Goal: Book appointment/travel/reservation

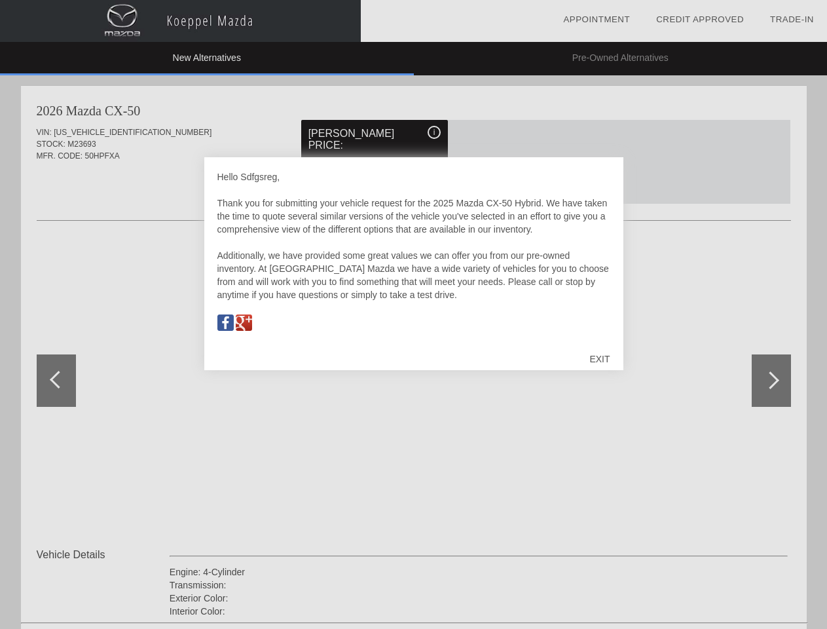
click at [596, 20] on link "Appointment" at bounding box center [596, 19] width 67 height 10
click at [599, 359] on div "EXIT" at bounding box center [599, 358] width 46 height 39
click at [596, 20] on link "Appointment" at bounding box center [596, 19] width 67 height 10
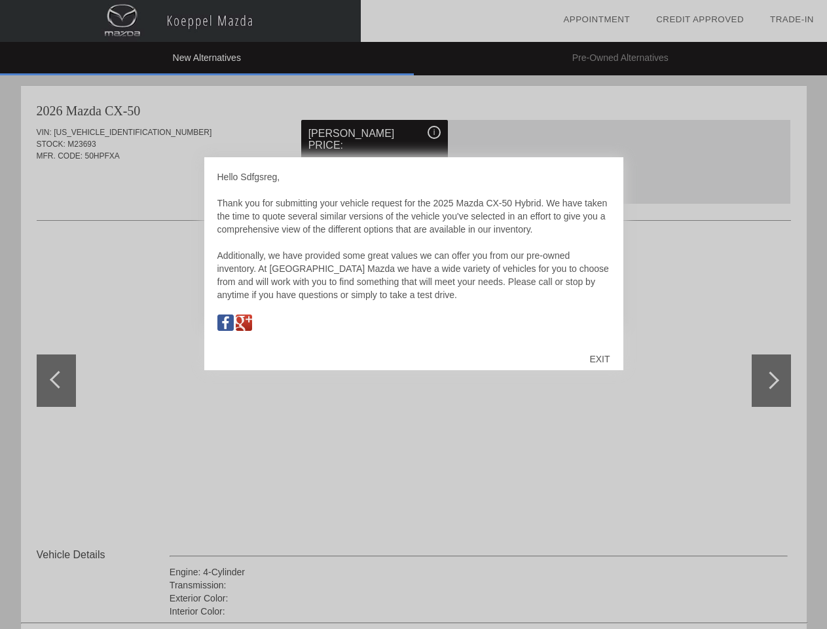
click at [599, 359] on div "EXIT" at bounding box center [599, 358] width 46 height 39
